Goal: Communication & Community: Answer question/provide support

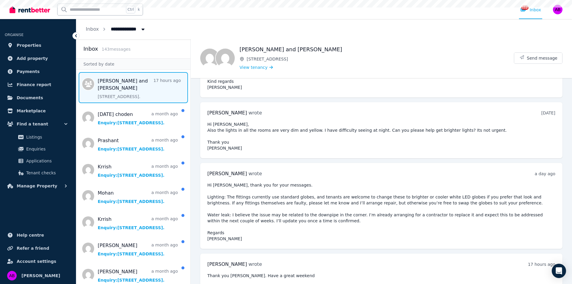
scroll to position [48, 0]
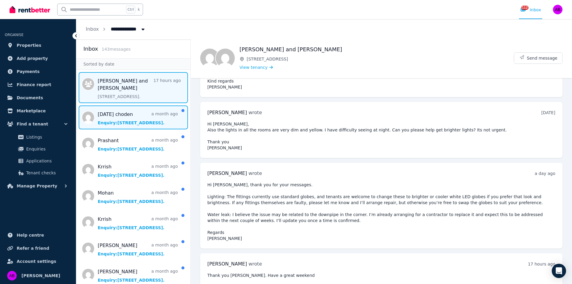
click at [87, 117] on span "Message list" at bounding box center [133, 117] width 114 height 24
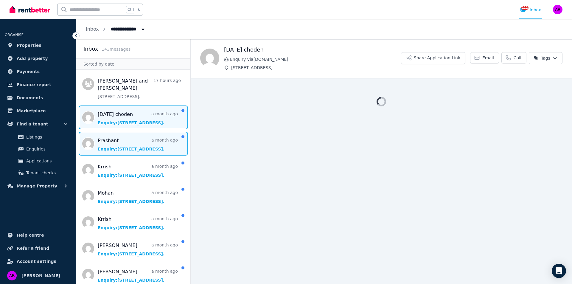
click at [92, 145] on span "Message list" at bounding box center [133, 144] width 114 height 24
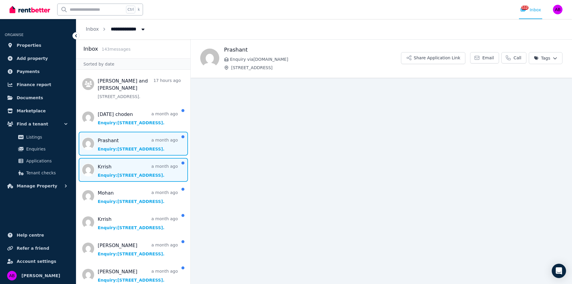
click at [86, 163] on span "Message list" at bounding box center [133, 170] width 114 height 24
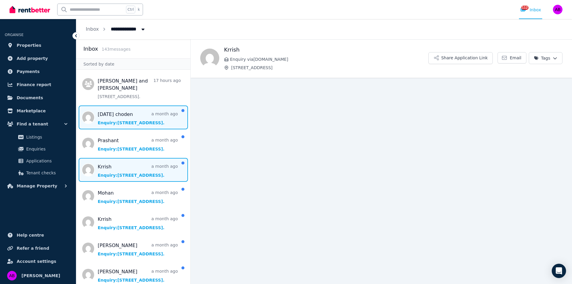
click at [86, 113] on span "Message list" at bounding box center [133, 117] width 114 height 24
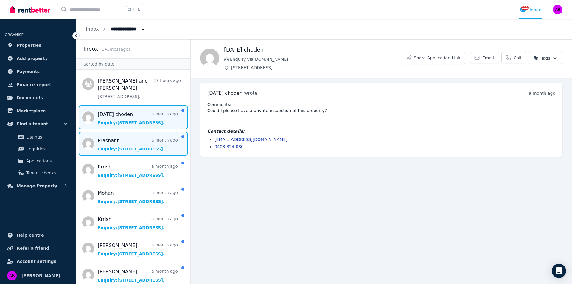
click at [93, 143] on span "Message list" at bounding box center [133, 144] width 114 height 24
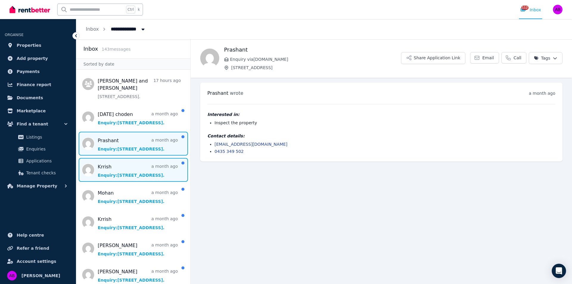
click at [90, 163] on span "Message list" at bounding box center [133, 170] width 114 height 24
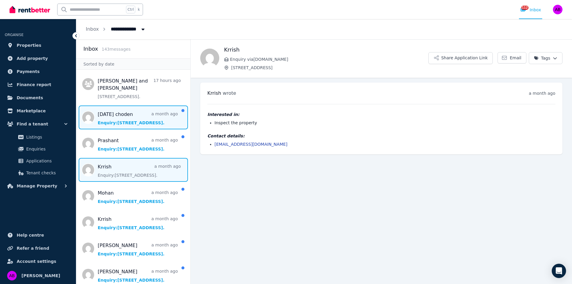
click at [95, 112] on span "Message list" at bounding box center [133, 117] width 114 height 24
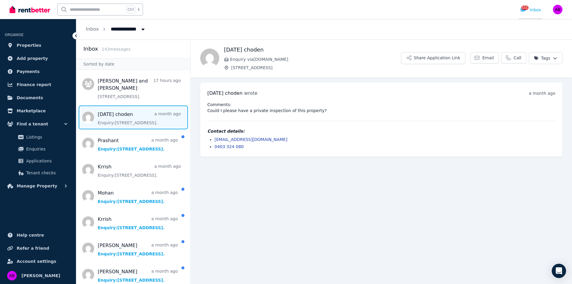
click at [534, 9] on div "111 Inbox" at bounding box center [530, 10] width 21 height 6
click at [529, 12] on div "110" at bounding box center [525, 10] width 10 height 6
click at [93, 27] on link "Inbox" at bounding box center [92, 29] width 13 height 6
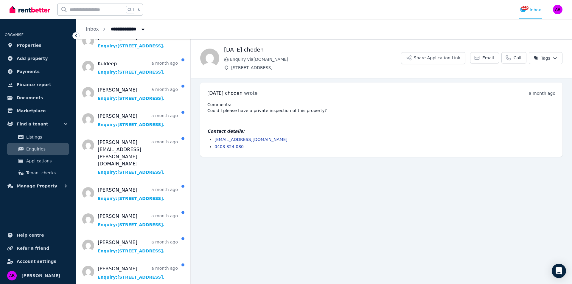
scroll to position [1117, 0]
